Goal: Task Accomplishment & Management: Manage account settings

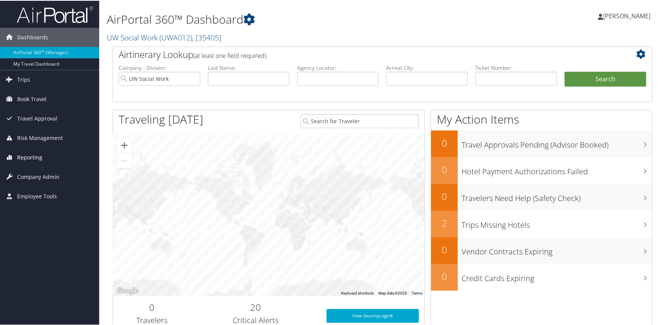
click at [28, 153] on span "Reporting" at bounding box center [29, 156] width 25 height 19
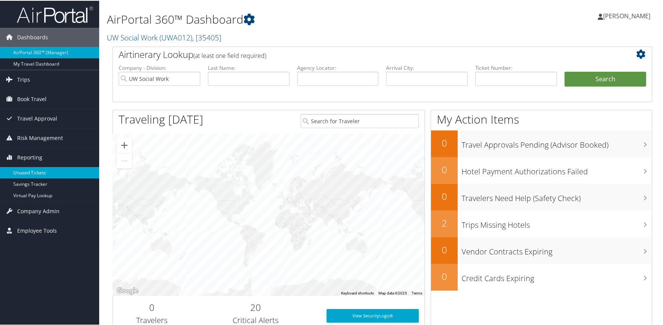
click at [29, 172] on link "Unused Tickets" at bounding box center [49, 171] width 99 height 11
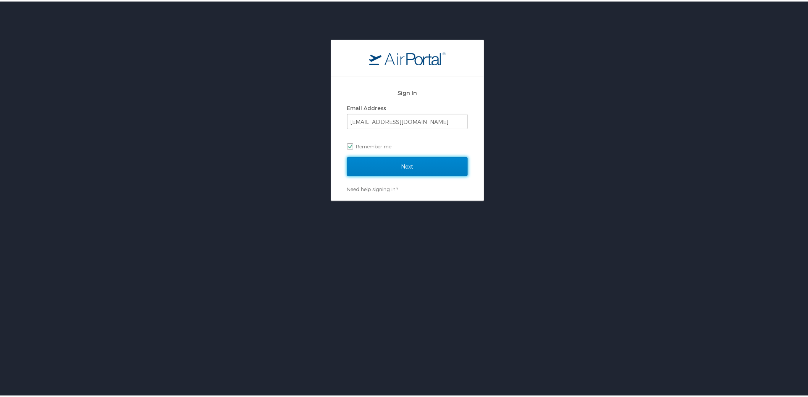
click at [419, 168] on input "Next" at bounding box center [407, 165] width 121 height 19
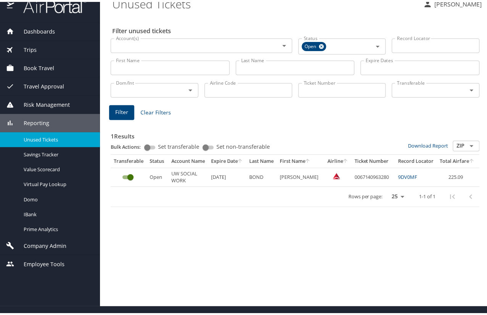
scroll to position [14, 0]
